Goal: Task Accomplishment & Management: Use online tool/utility

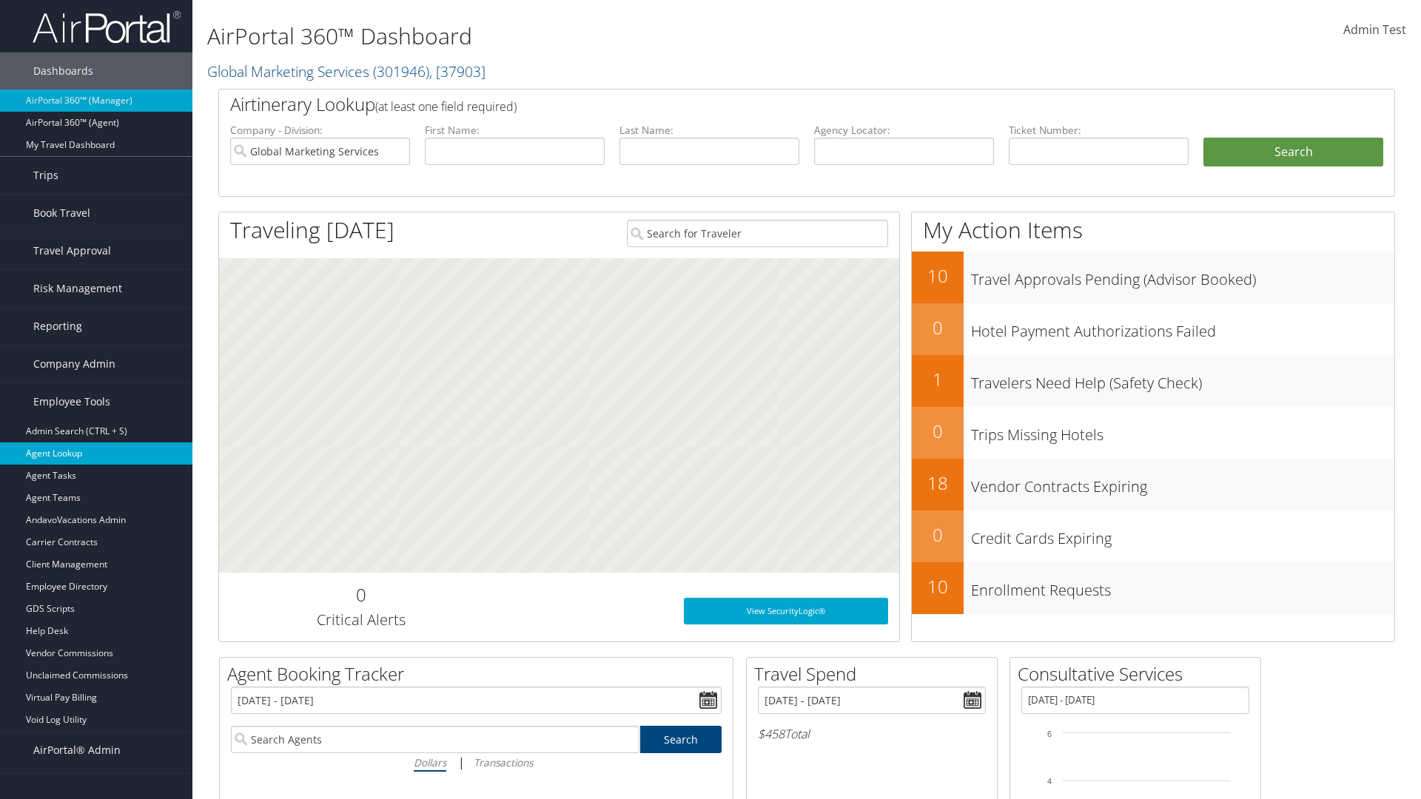
click at [96, 454] on link "Agent Lookup" at bounding box center [96, 454] width 192 height 22
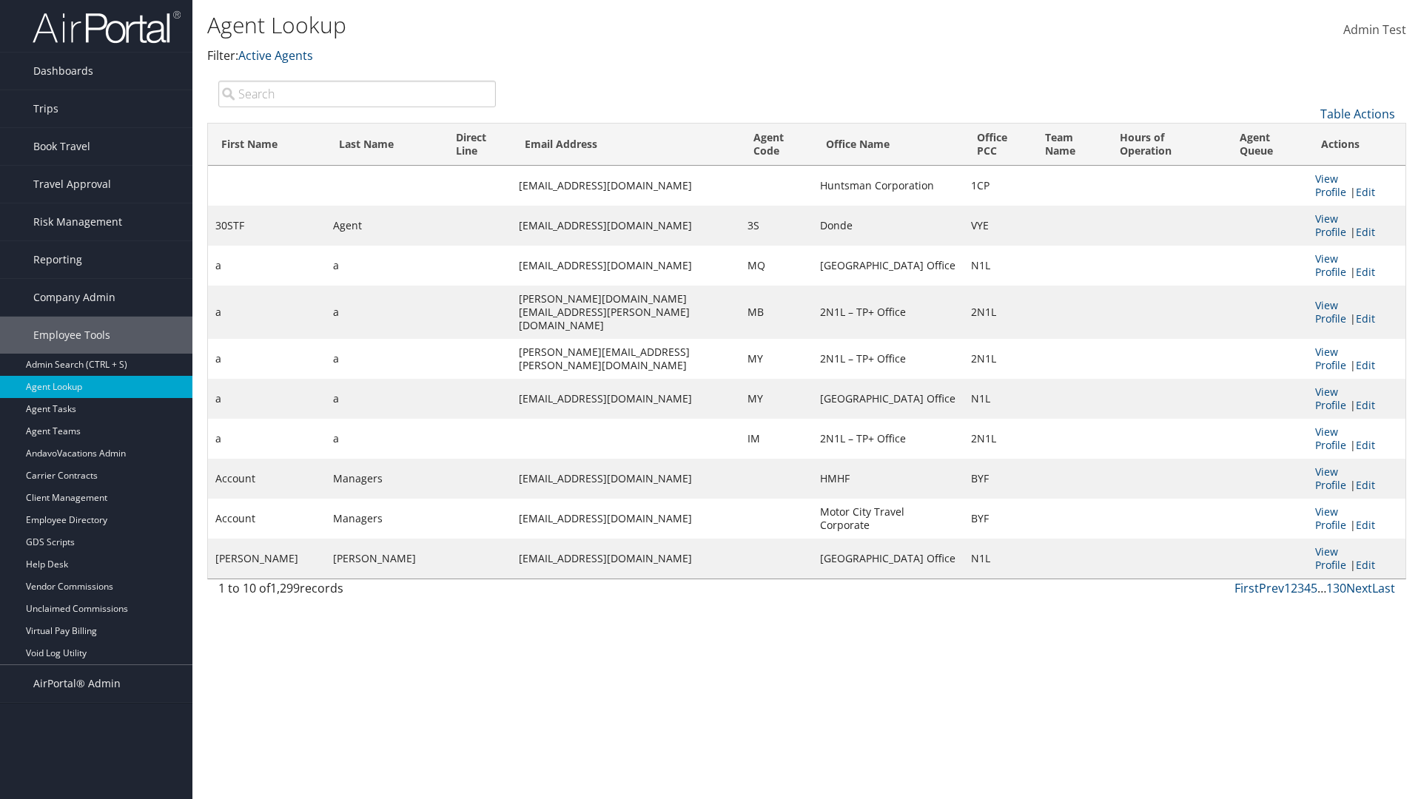
click at [357, 93] on input "search" at bounding box center [357, 94] width 278 height 27
type input "30STF"
